Goal: Navigation & Orientation: Find specific page/section

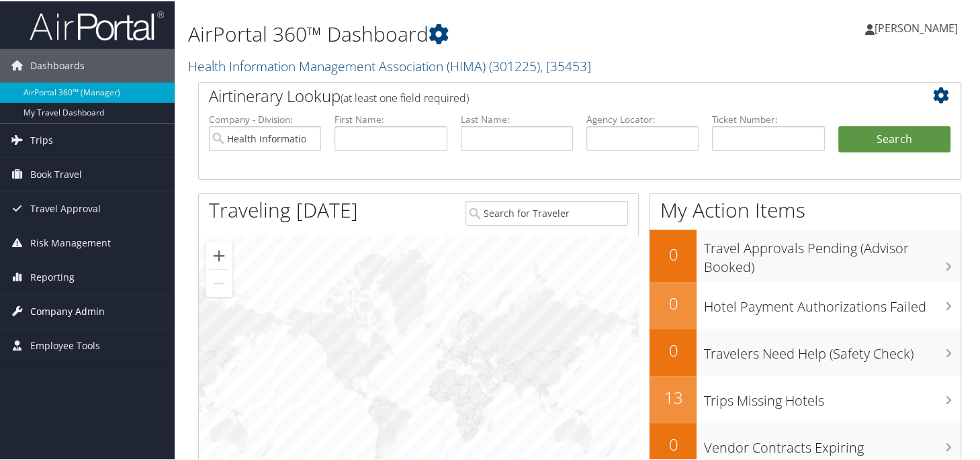
click at [79, 311] on span "Company Admin" at bounding box center [67, 311] width 75 height 34
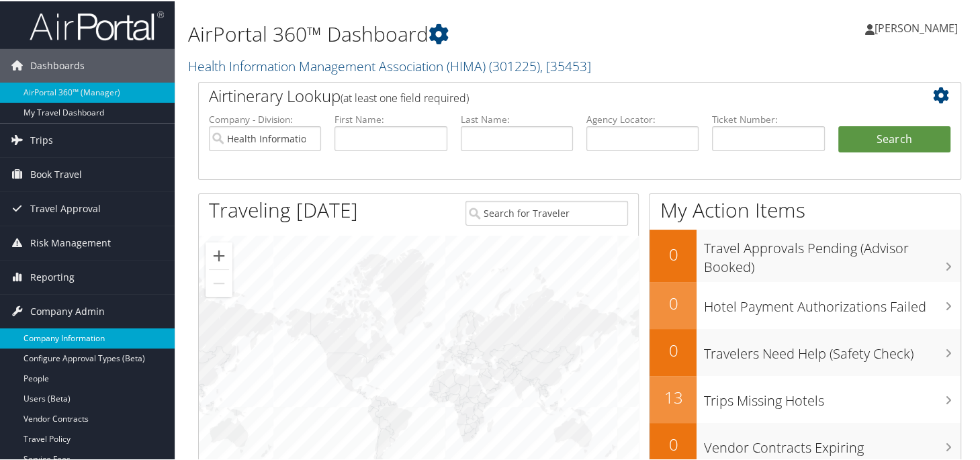
click at [88, 336] on link "Company Information" at bounding box center [87, 337] width 175 height 20
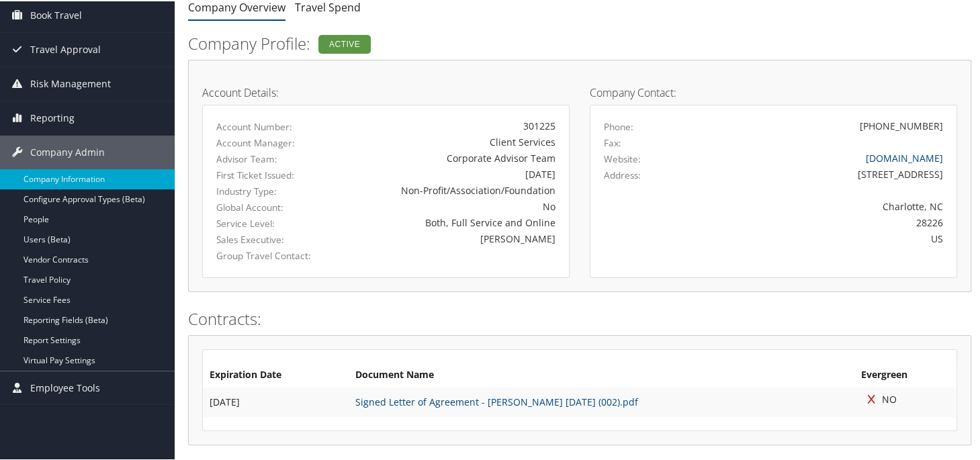
scroll to position [99, 0]
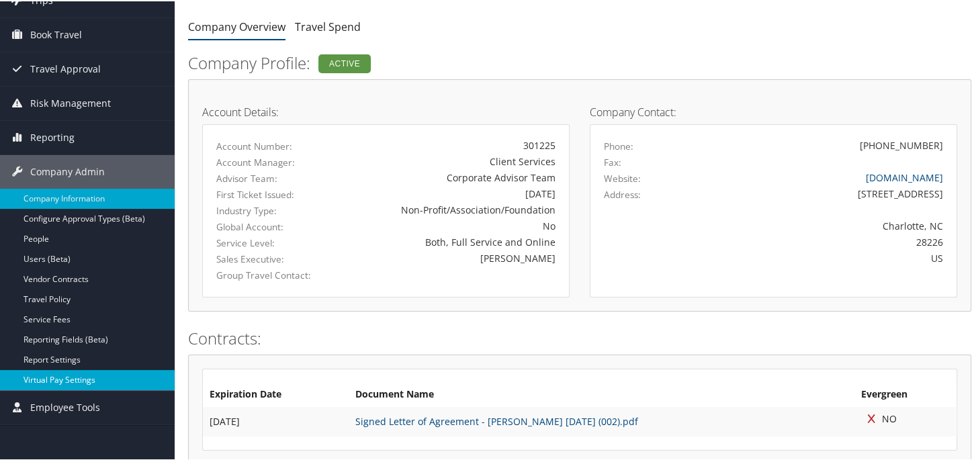
click at [74, 377] on link "Virtual Pay Settings" at bounding box center [87, 379] width 175 height 20
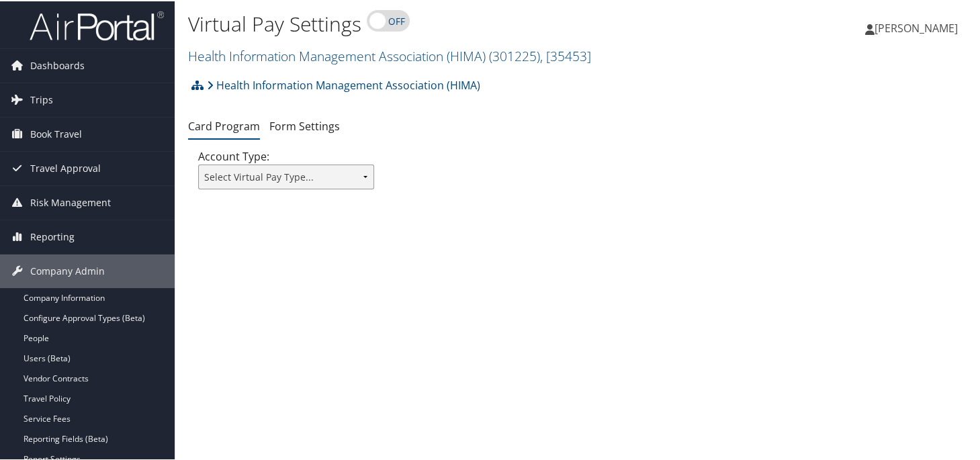
click at [363, 177] on select "Select Virtual Pay Type... Virtual Pay Lite WEX US Bank Comdata Airplus" at bounding box center [286, 175] width 176 height 25
select select "2"
click at [198, 163] on select "Select Virtual Pay Type... Virtual Pay Lite WEX US Bank Comdata Airplus" at bounding box center [286, 175] width 176 height 25
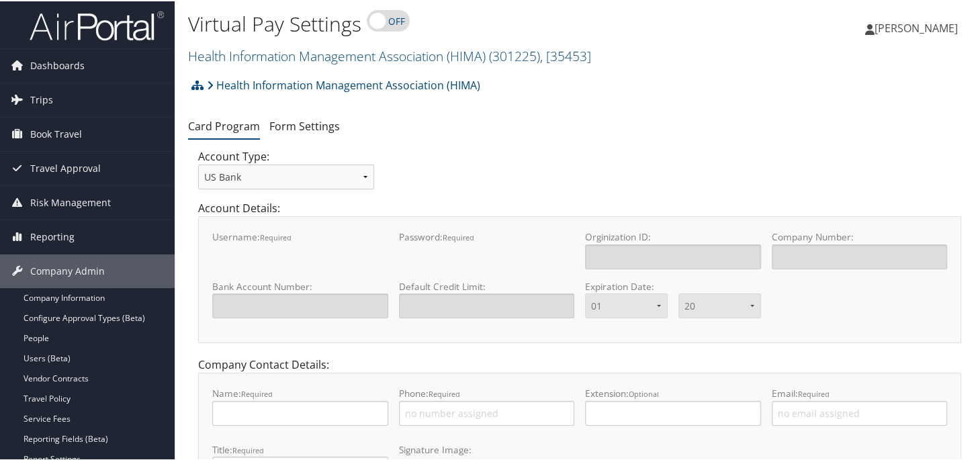
click at [596, 172] on div "Account Type: Select Virtual Pay Type... Virtual Pay Lite WEX US Bank Comdata A…" at bounding box center [579, 173] width 783 height 52
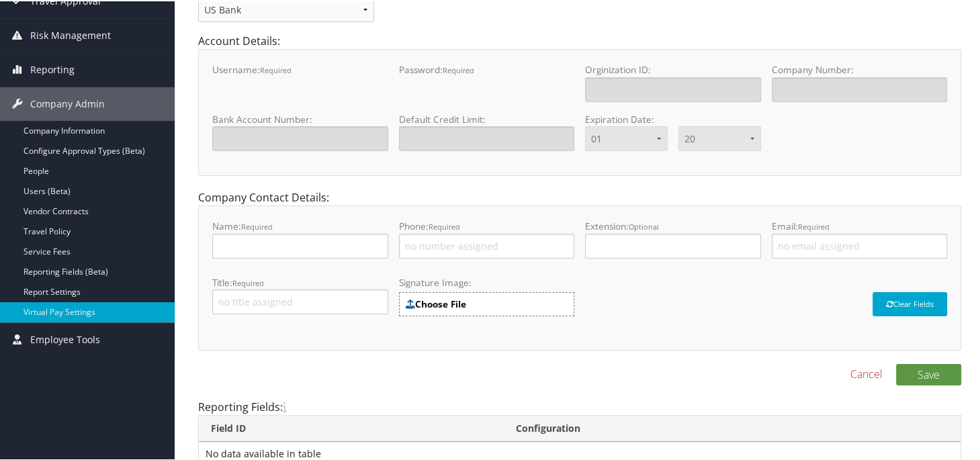
scroll to position [179, 0]
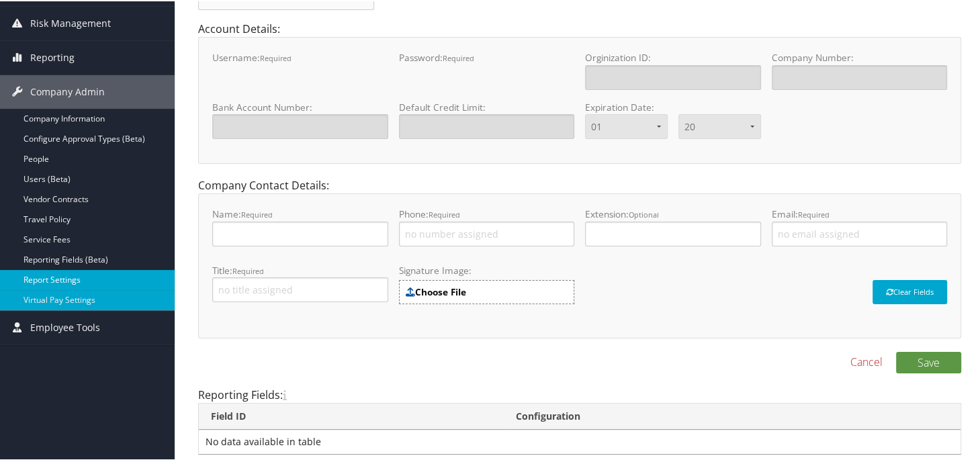
click at [54, 277] on link "Report Settings" at bounding box center [87, 279] width 175 height 20
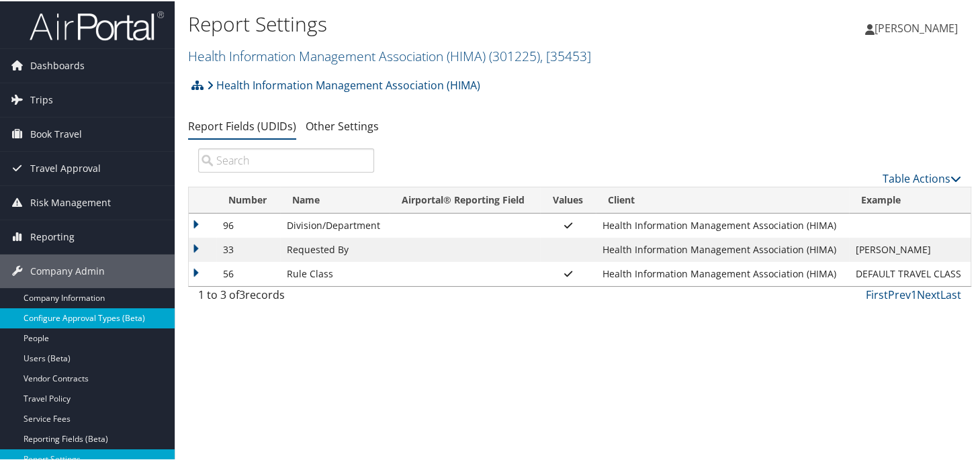
scroll to position [61, 0]
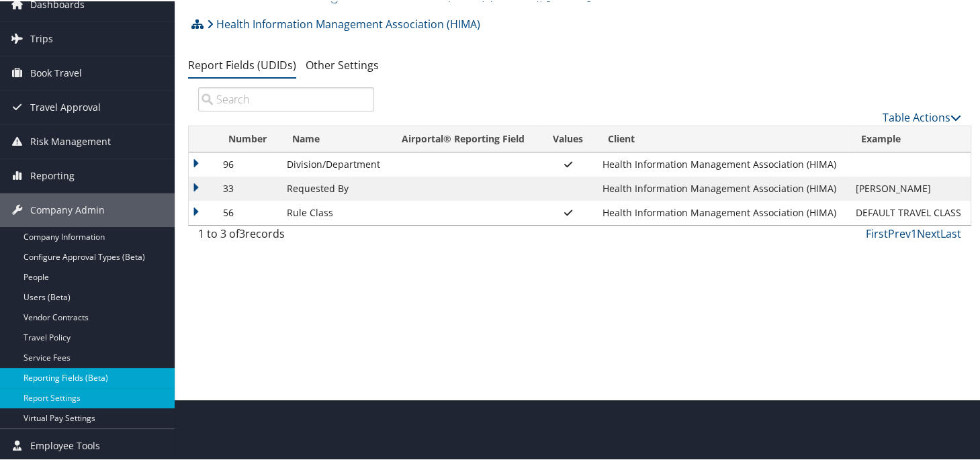
click at [67, 368] on link "Reporting Fields (Beta)" at bounding box center [87, 377] width 175 height 20
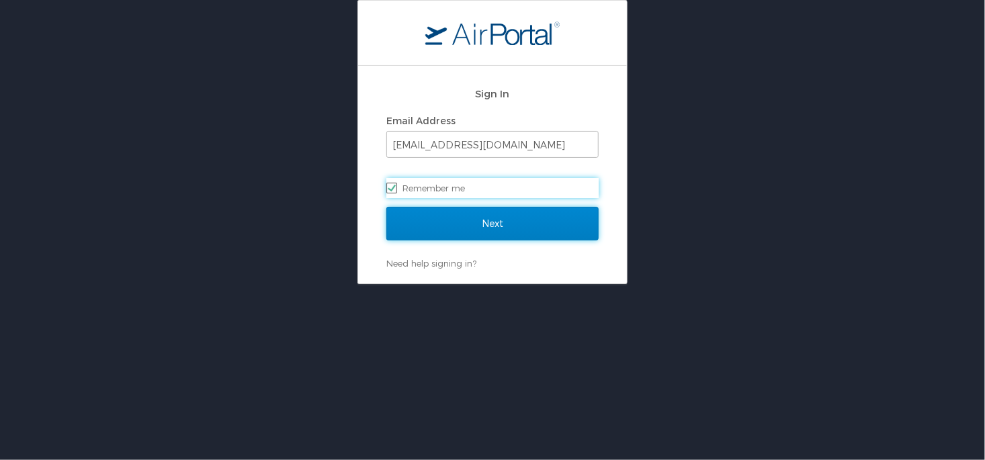
click at [483, 229] on input "Next" at bounding box center [492, 224] width 212 height 34
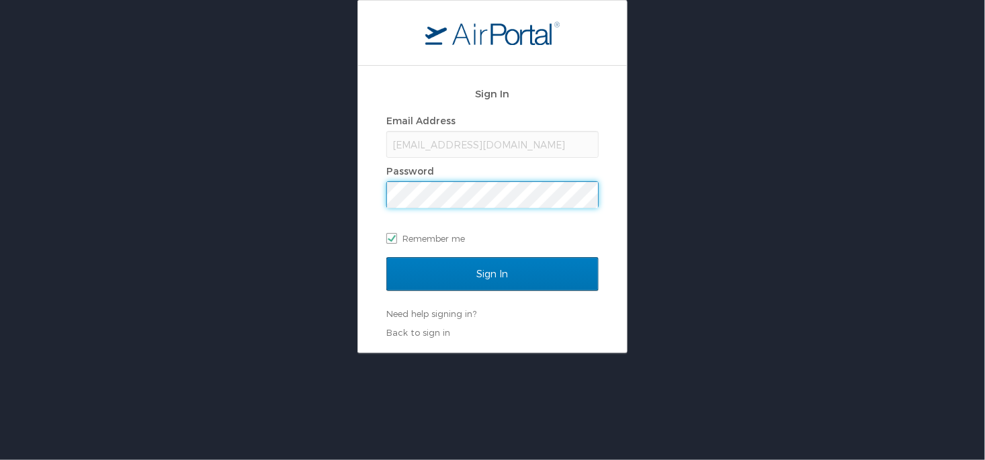
click at [386, 257] on input "Sign In" at bounding box center [492, 274] width 212 height 34
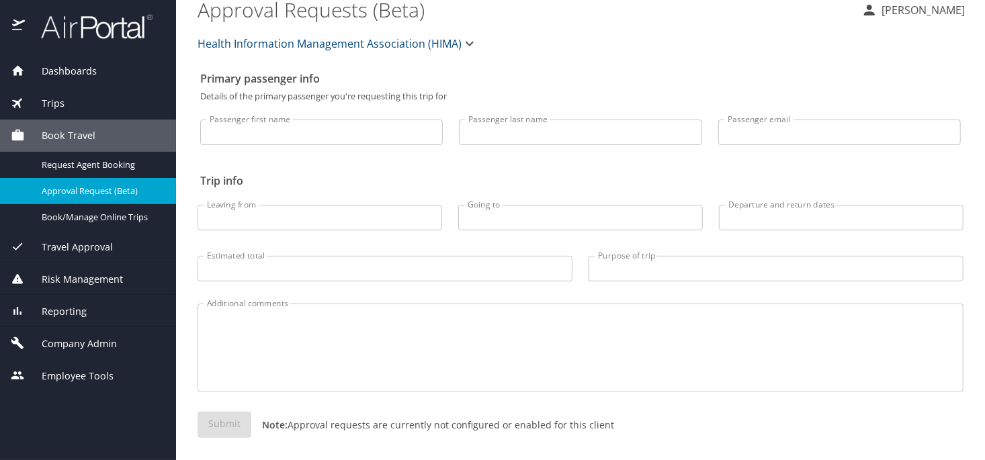
scroll to position [19, 0]
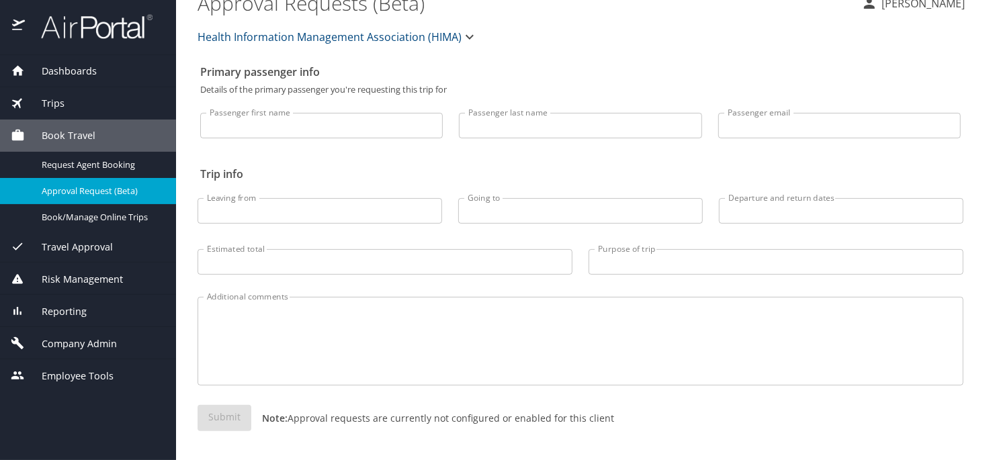
click at [73, 344] on span "Company Admin" at bounding box center [71, 344] width 92 height 15
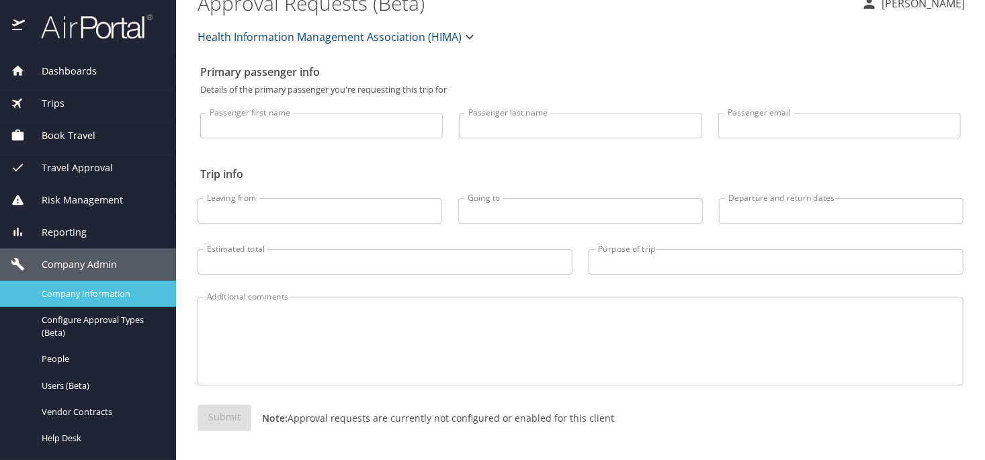
click at [121, 294] on span "Company Information" at bounding box center [101, 294] width 118 height 13
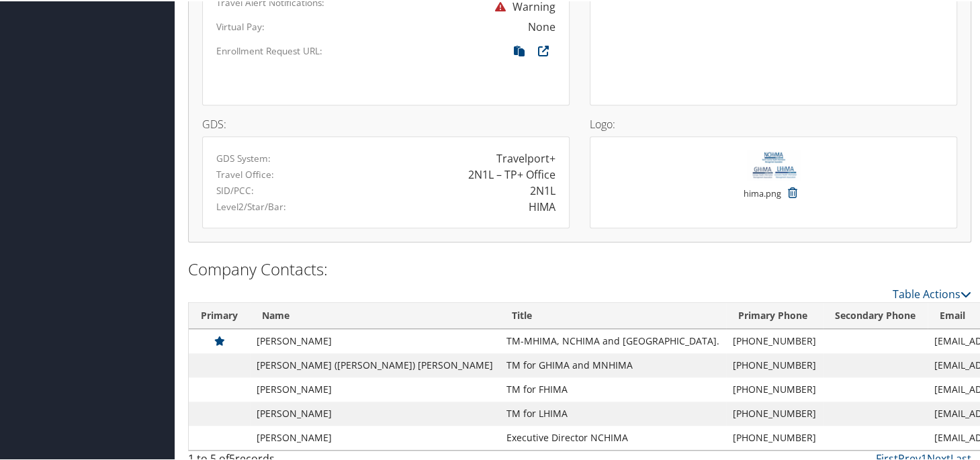
scroll to position [906, 0]
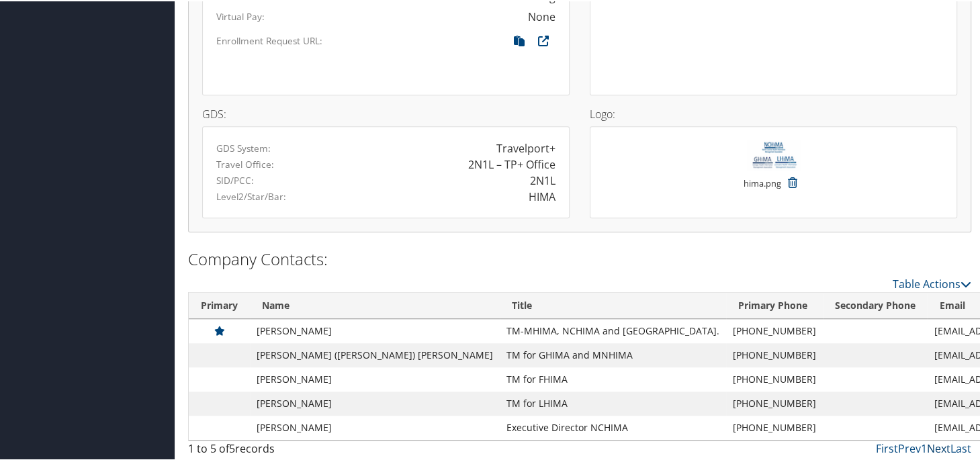
click at [934, 445] on link "Next" at bounding box center [939, 447] width 24 height 15
click at [935, 444] on link "Next" at bounding box center [939, 447] width 24 height 15
click at [233, 449] on span "5" at bounding box center [232, 447] width 6 height 15
click at [251, 449] on div "1 to 5 of 5 records" at bounding box center [278, 450] width 181 height 23
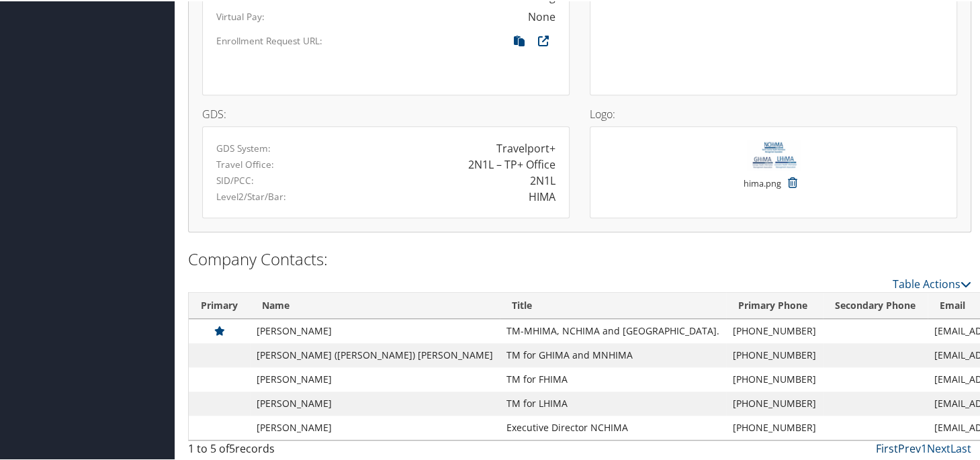
drag, startPoint x: 886, startPoint y: 445, endPoint x: 902, endPoint y: 446, distance: 16.2
click at [890, 445] on link "First" at bounding box center [887, 447] width 22 height 15
click at [910, 446] on link "Prev" at bounding box center [909, 447] width 23 height 15
click at [935, 442] on link "Next" at bounding box center [939, 447] width 24 height 15
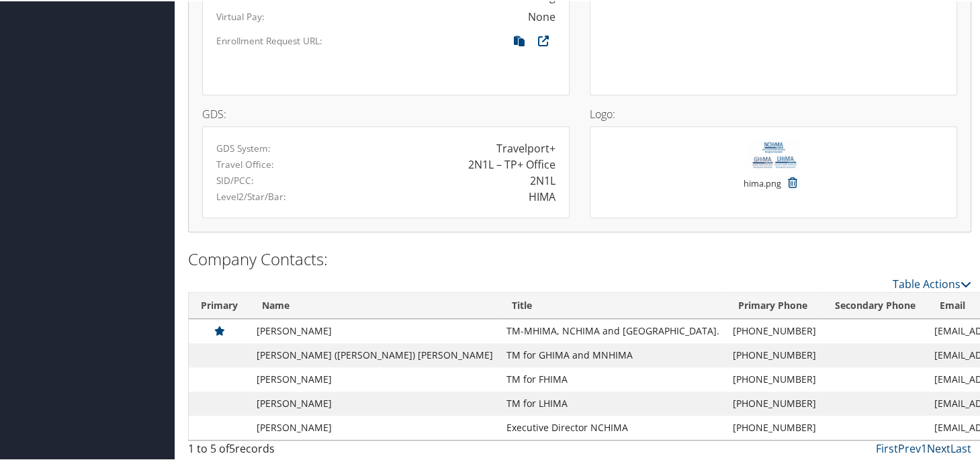
click at [935, 442] on link "Next" at bounding box center [939, 447] width 24 height 15
click at [963, 446] on link "Last" at bounding box center [961, 447] width 21 height 15
click at [253, 444] on div "1 to 5 of 5 records" at bounding box center [278, 450] width 181 height 23
click at [200, 444] on div "1 to 5 of 5 records" at bounding box center [278, 450] width 181 height 23
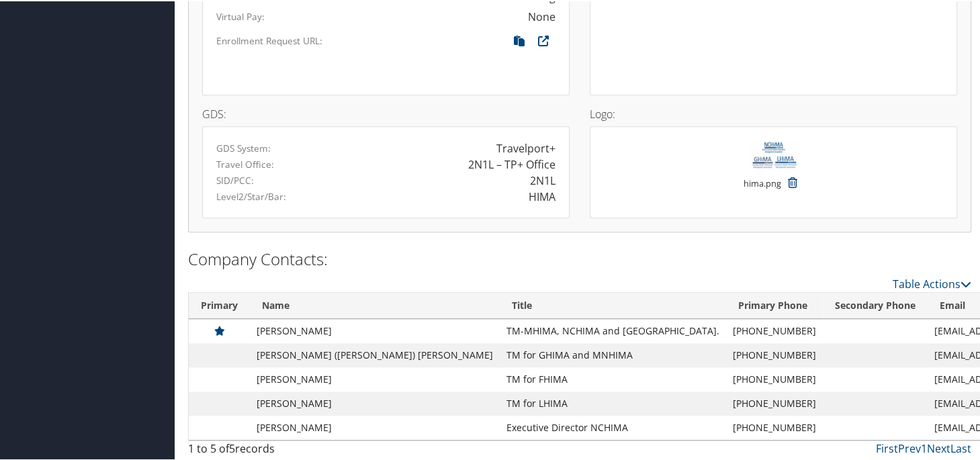
click at [232, 445] on span "5" at bounding box center [232, 447] width 6 height 15
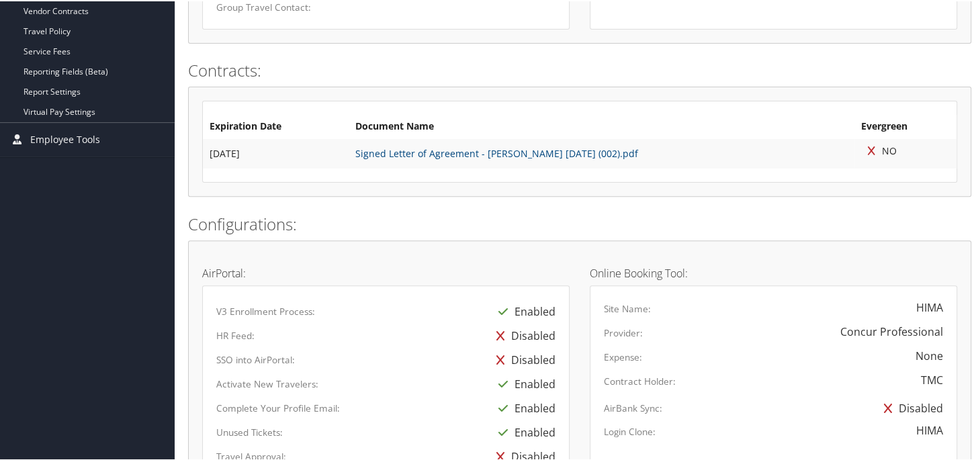
scroll to position [0, 0]
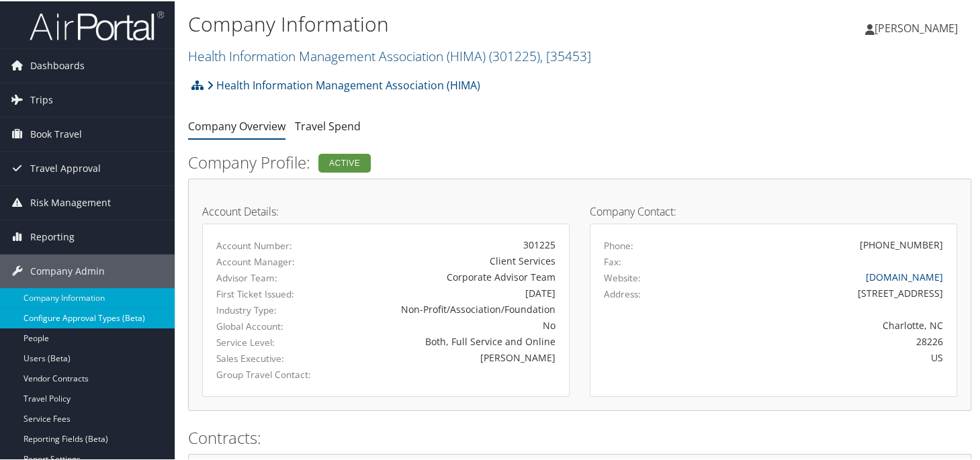
click at [47, 314] on link "Configure Approval Types (Beta)" at bounding box center [87, 317] width 175 height 20
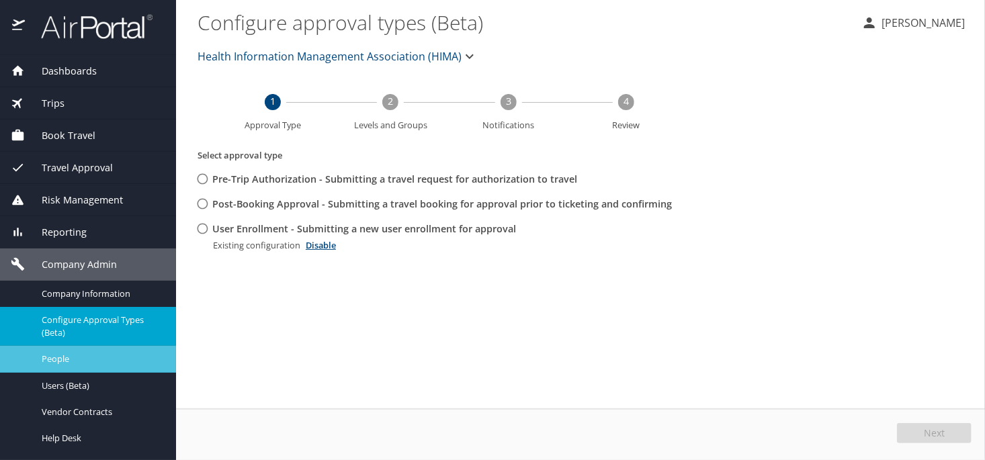
click at [62, 355] on span "People" at bounding box center [101, 359] width 118 height 13
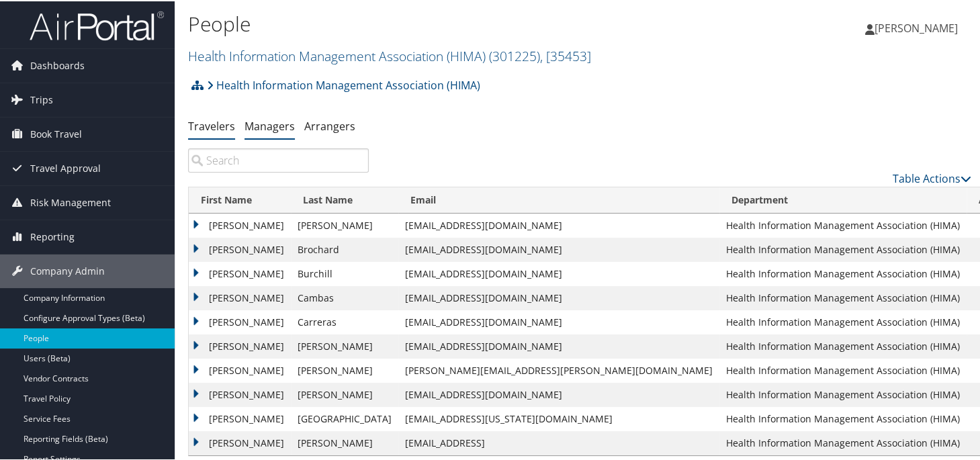
click at [273, 124] on link "Managers" at bounding box center [270, 125] width 50 height 15
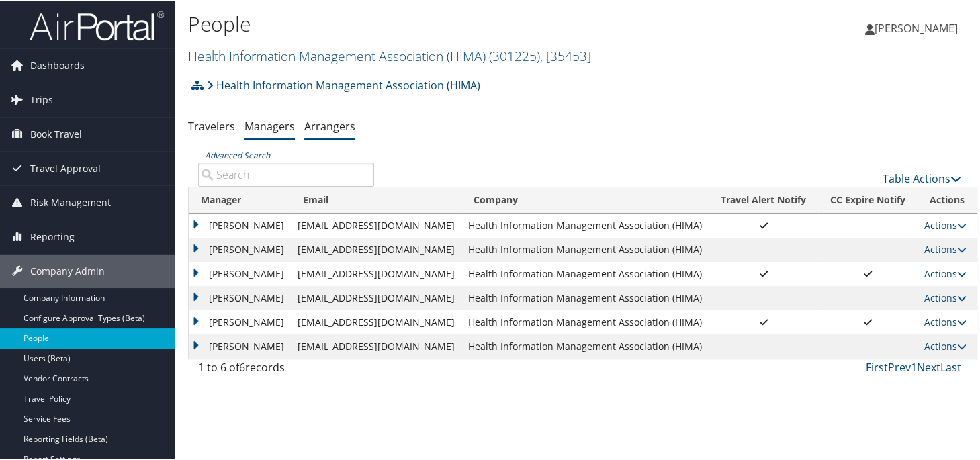
click at [331, 129] on link "Arrangers" at bounding box center [329, 125] width 51 height 15
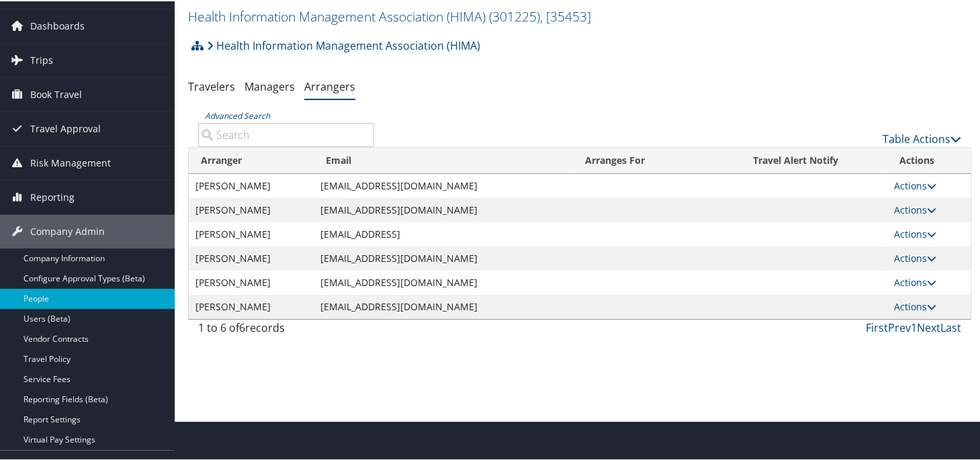
scroll to position [61, 0]
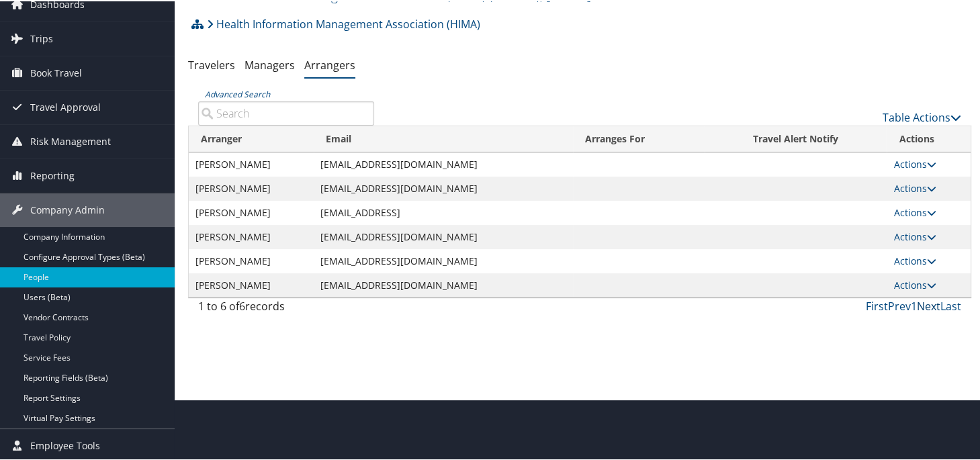
click at [925, 304] on link "Next" at bounding box center [929, 305] width 24 height 15
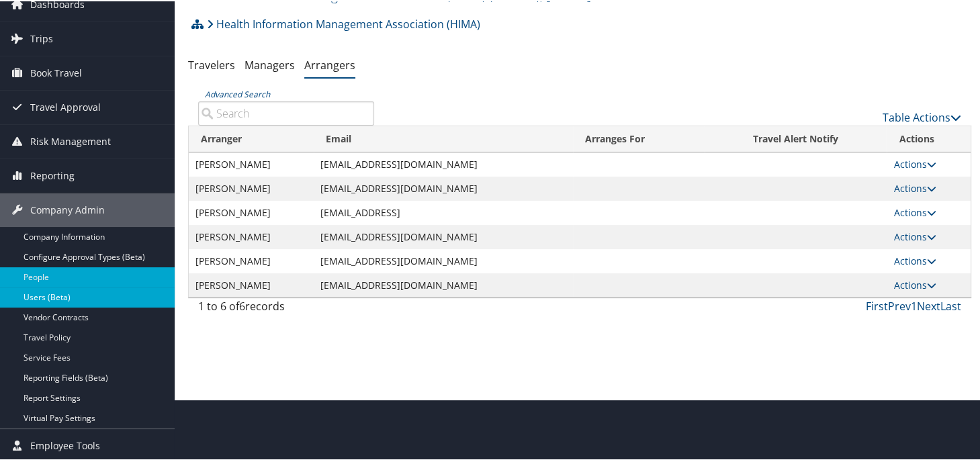
click at [32, 292] on link "Users (Beta)" at bounding box center [87, 296] width 175 height 20
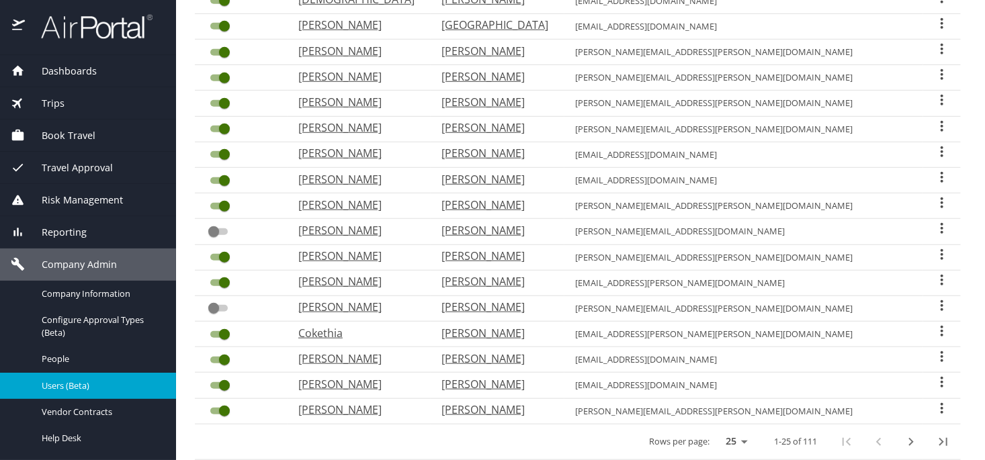
scroll to position [435, 0]
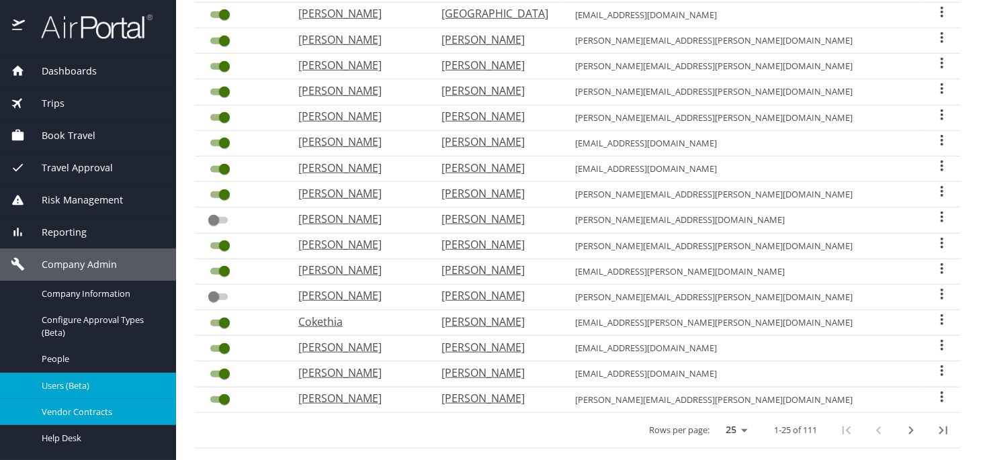
click at [91, 411] on span "Vendor Contracts" at bounding box center [101, 412] width 118 height 13
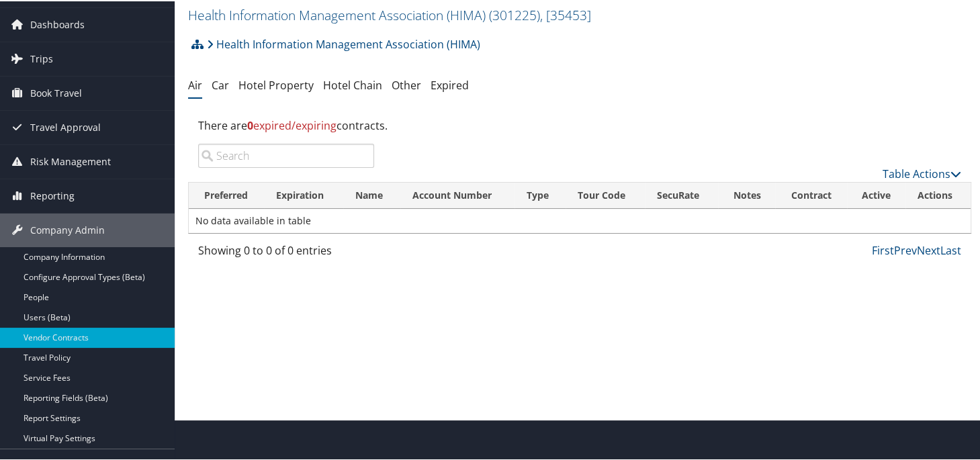
scroll to position [61, 0]
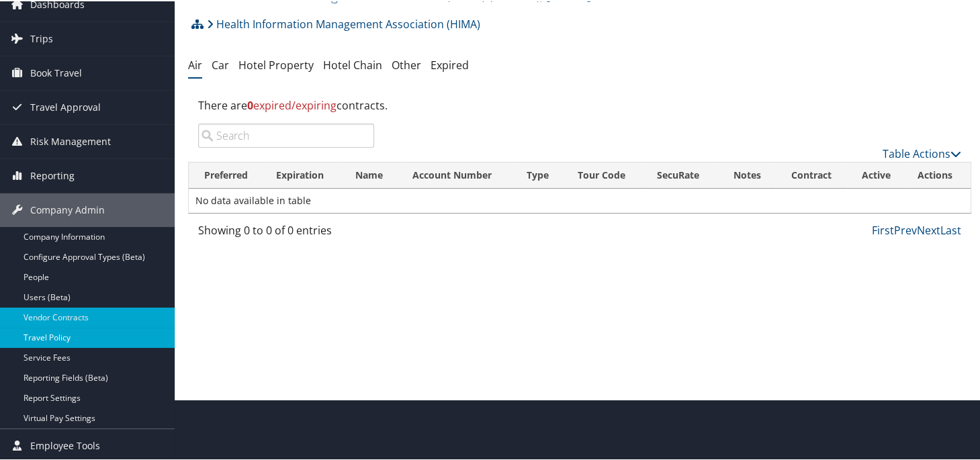
click at [36, 336] on link "Travel Policy" at bounding box center [87, 337] width 175 height 20
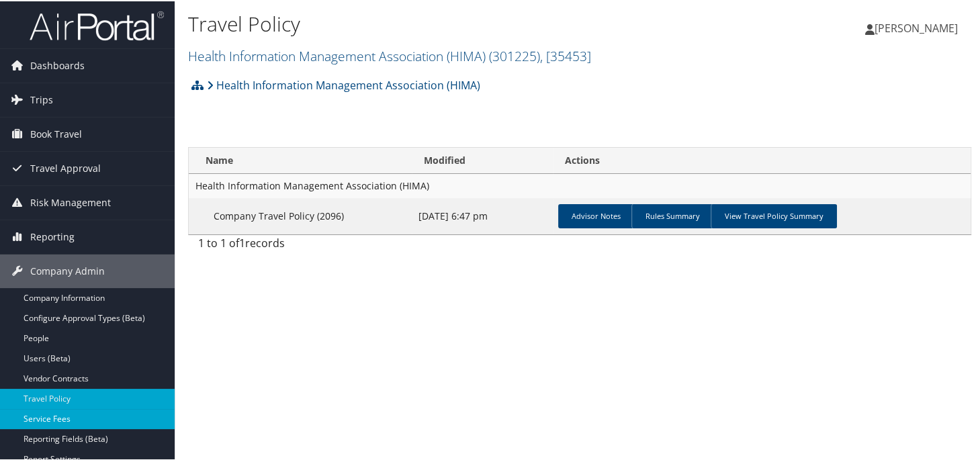
click at [52, 411] on link "Service Fees" at bounding box center [87, 418] width 175 height 20
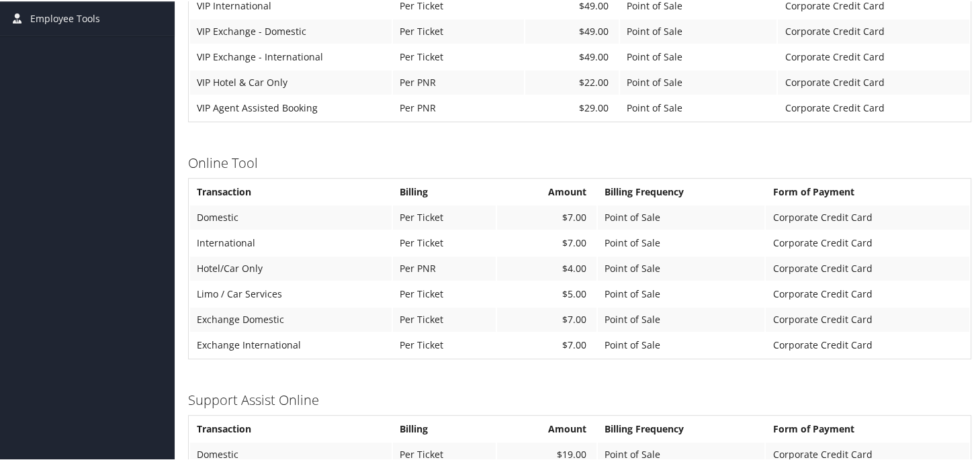
scroll to position [447, 0]
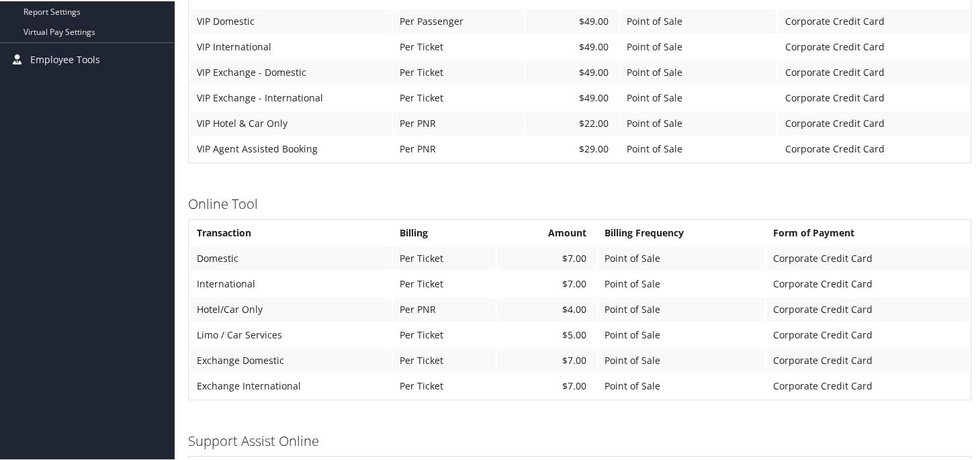
click at [795, 252] on td "Corporate Credit Card" at bounding box center [868, 257] width 204 height 24
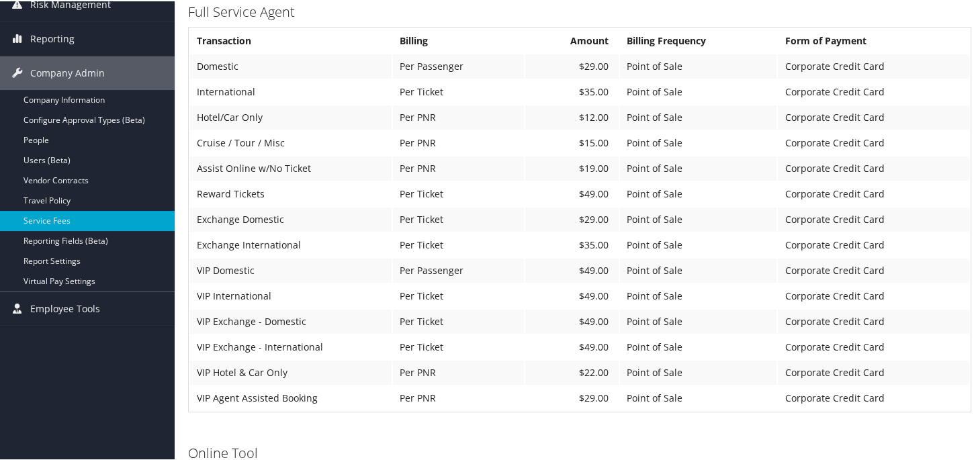
scroll to position [179, 0]
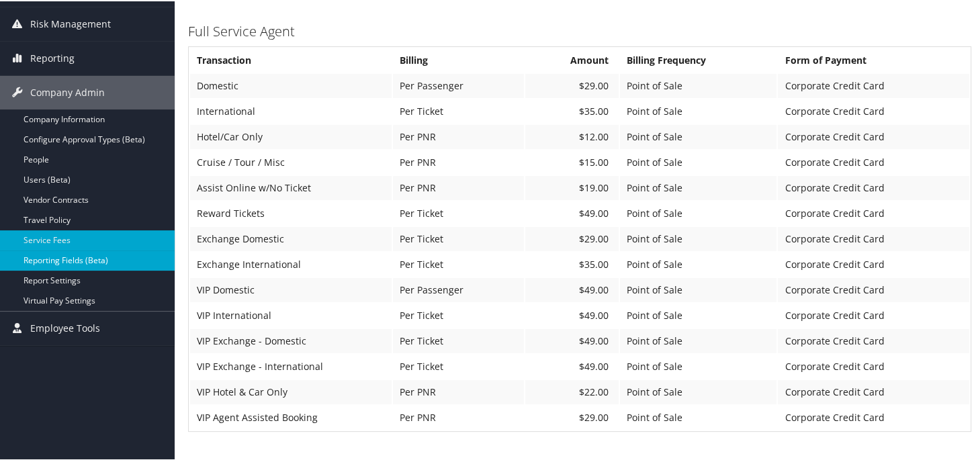
click at [56, 255] on link "Reporting Fields (Beta)" at bounding box center [87, 259] width 175 height 20
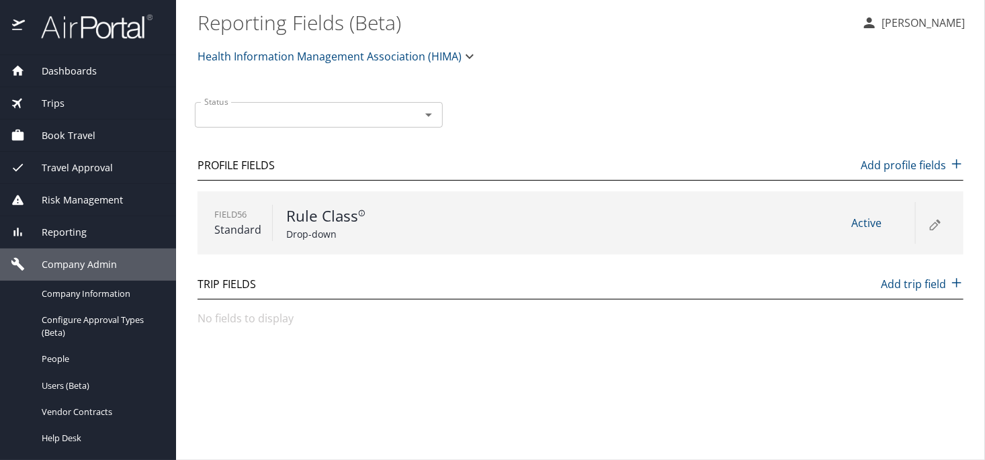
click at [65, 73] on span "Dashboards" at bounding box center [61, 71] width 72 height 15
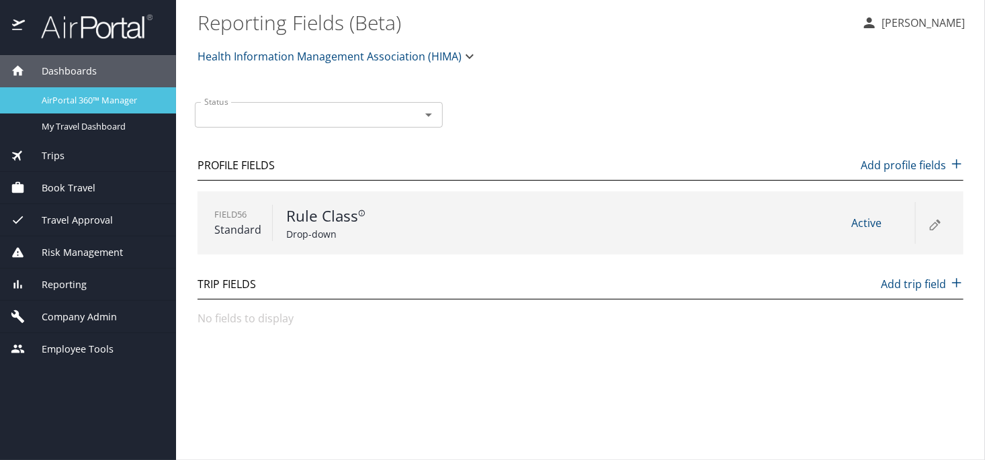
click at [107, 95] on span "AirPortal 360™ Manager" at bounding box center [101, 100] width 118 height 13
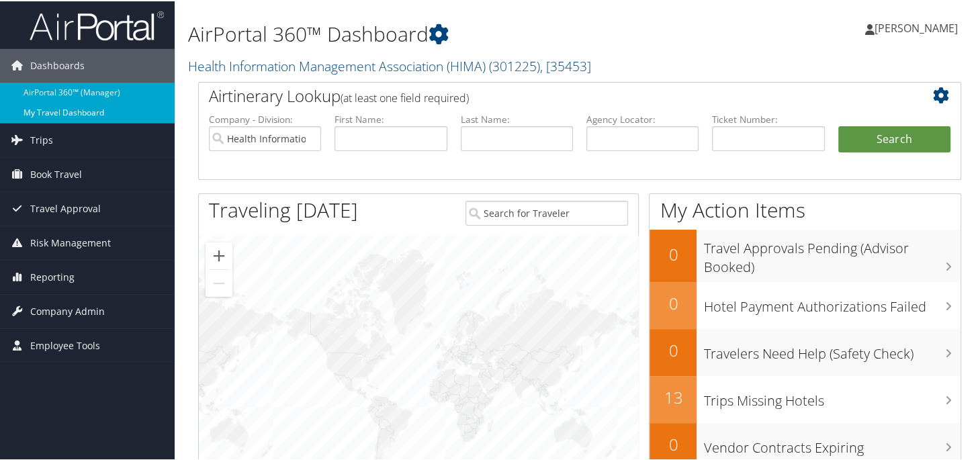
click at [88, 112] on link "My Travel Dashboard" at bounding box center [87, 111] width 175 height 20
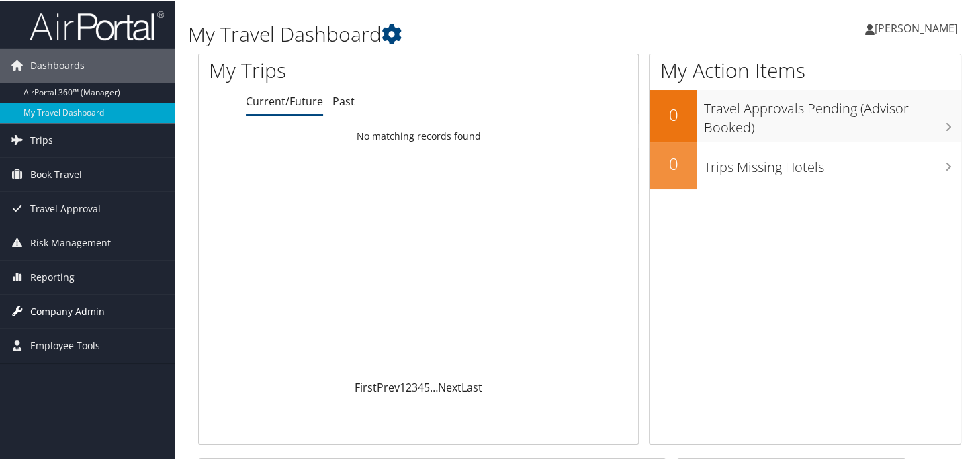
click at [57, 306] on span "Company Admin" at bounding box center [67, 311] width 75 height 34
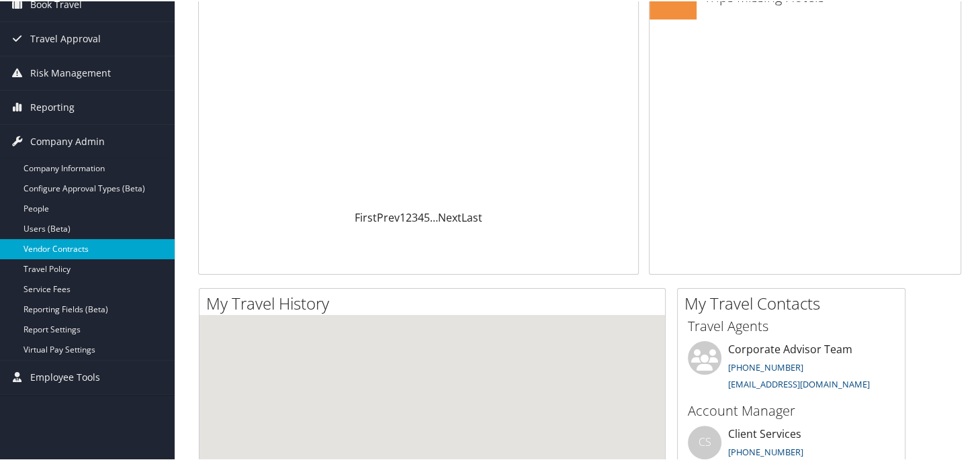
scroll to position [202, 0]
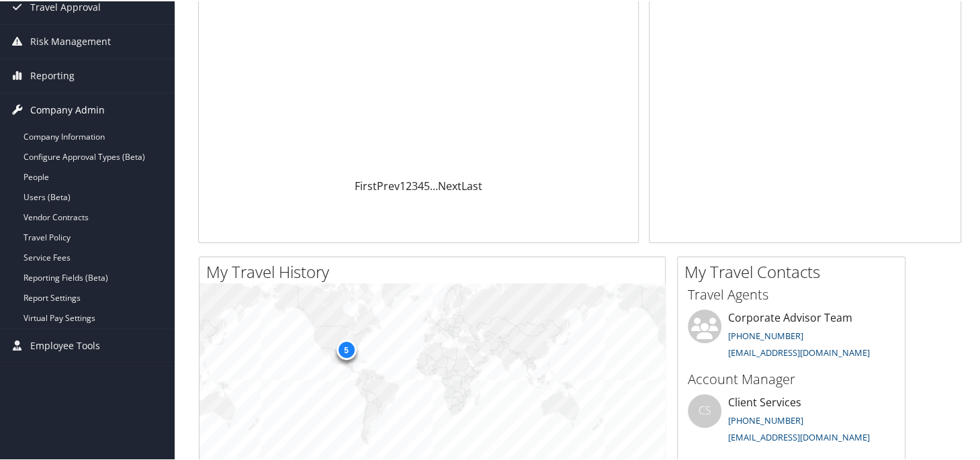
click at [62, 108] on span "Company Admin" at bounding box center [67, 109] width 75 height 34
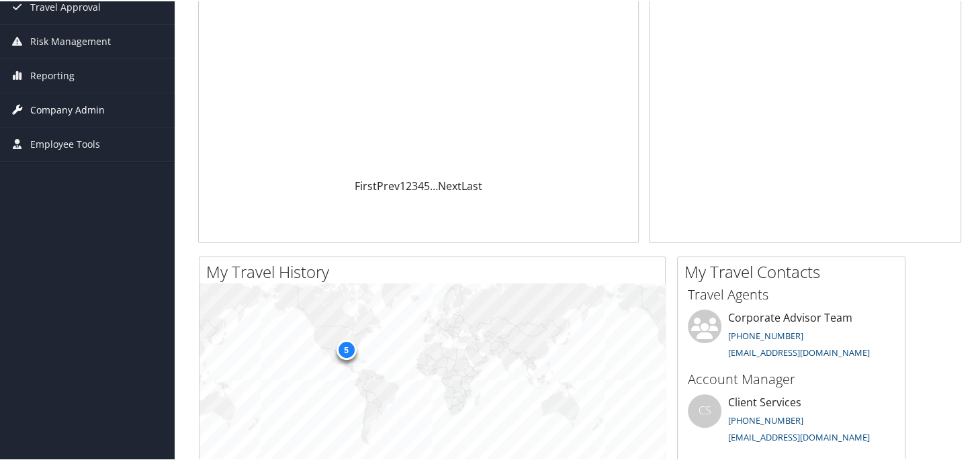
click at [72, 108] on span "Company Admin" at bounding box center [67, 109] width 75 height 34
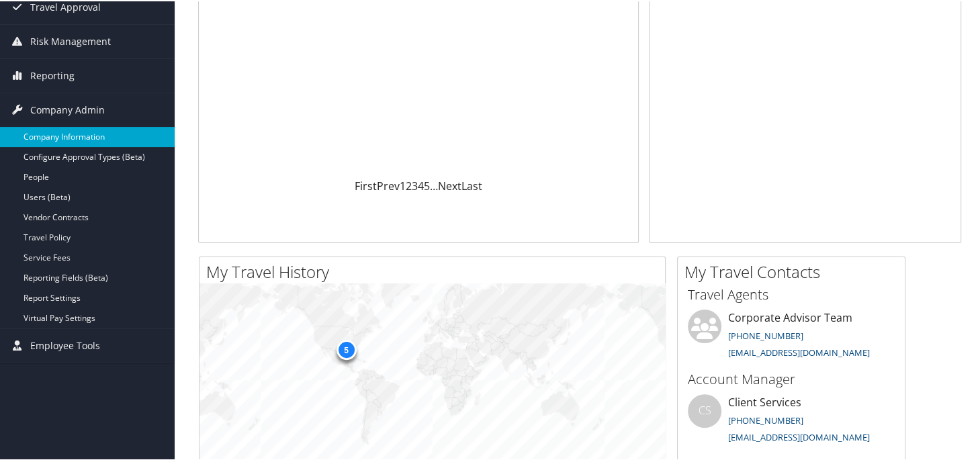
click at [67, 136] on link "Company Information" at bounding box center [87, 136] width 175 height 20
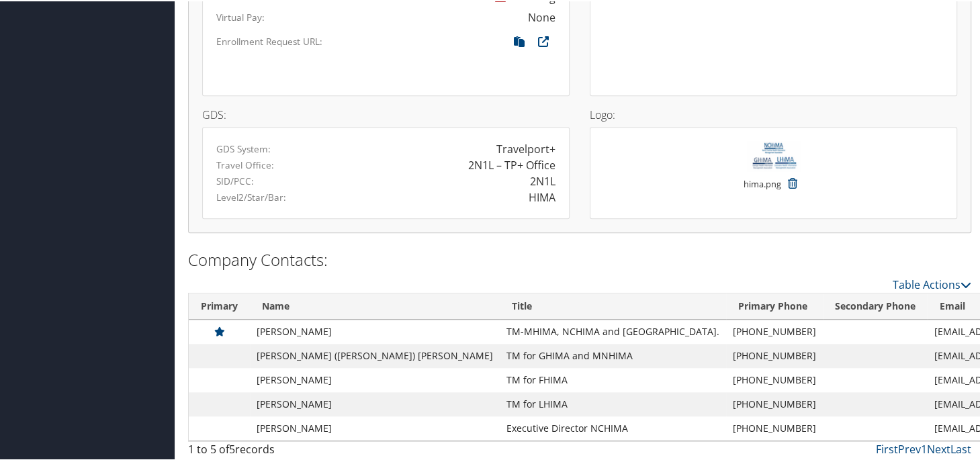
scroll to position [906, 0]
click at [277, 404] on td "[PERSON_NAME]" at bounding box center [375, 402] width 250 height 24
click at [290, 402] on td "[PERSON_NAME]" at bounding box center [375, 402] width 250 height 24
click at [961, 280] on icon at bounding box center [966, 282] width 11 height 11
click at [828, 267] on div at bounding box center [492, 230] width 985 height 460
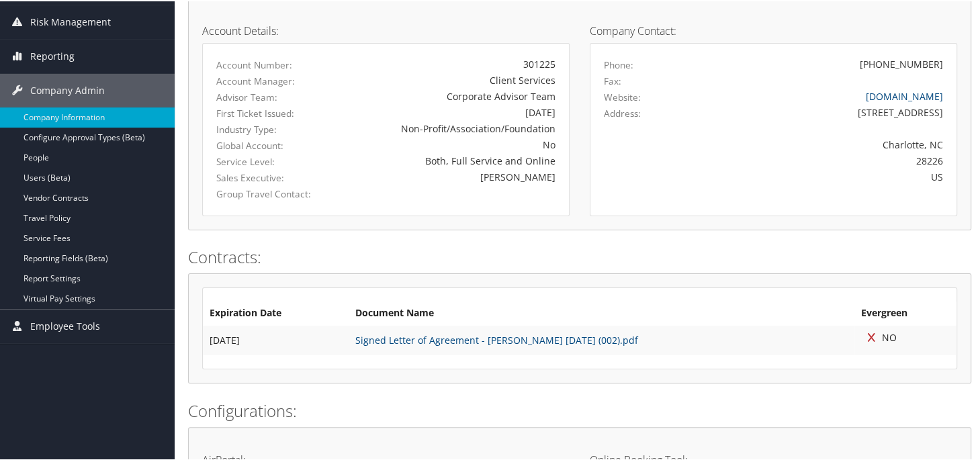
scroll to position [202, 0]
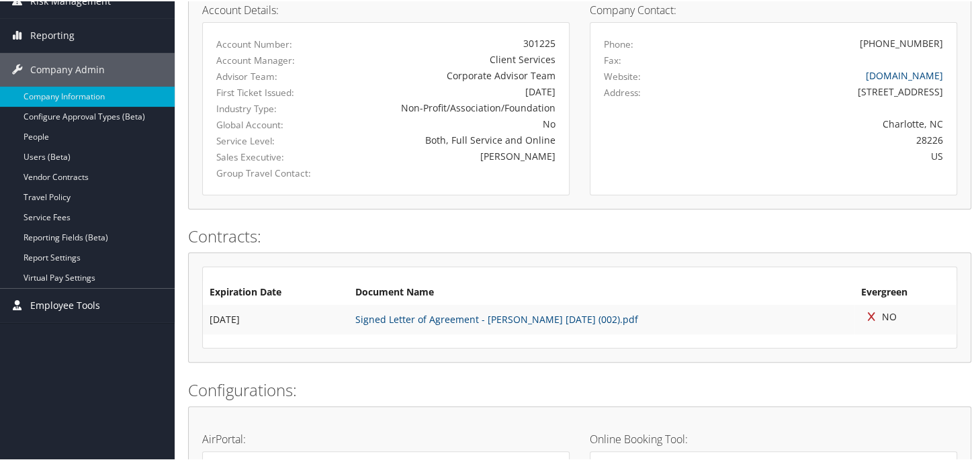
click at [58, 303] on span "Employee Tools" at bounding box center [65, 305] width 70 height 34
click at [46, 331] on link "Help Desk" at bounding box center [87, 331] width 175 height 20
